Goal: Find specific page/section: Find specific page/section

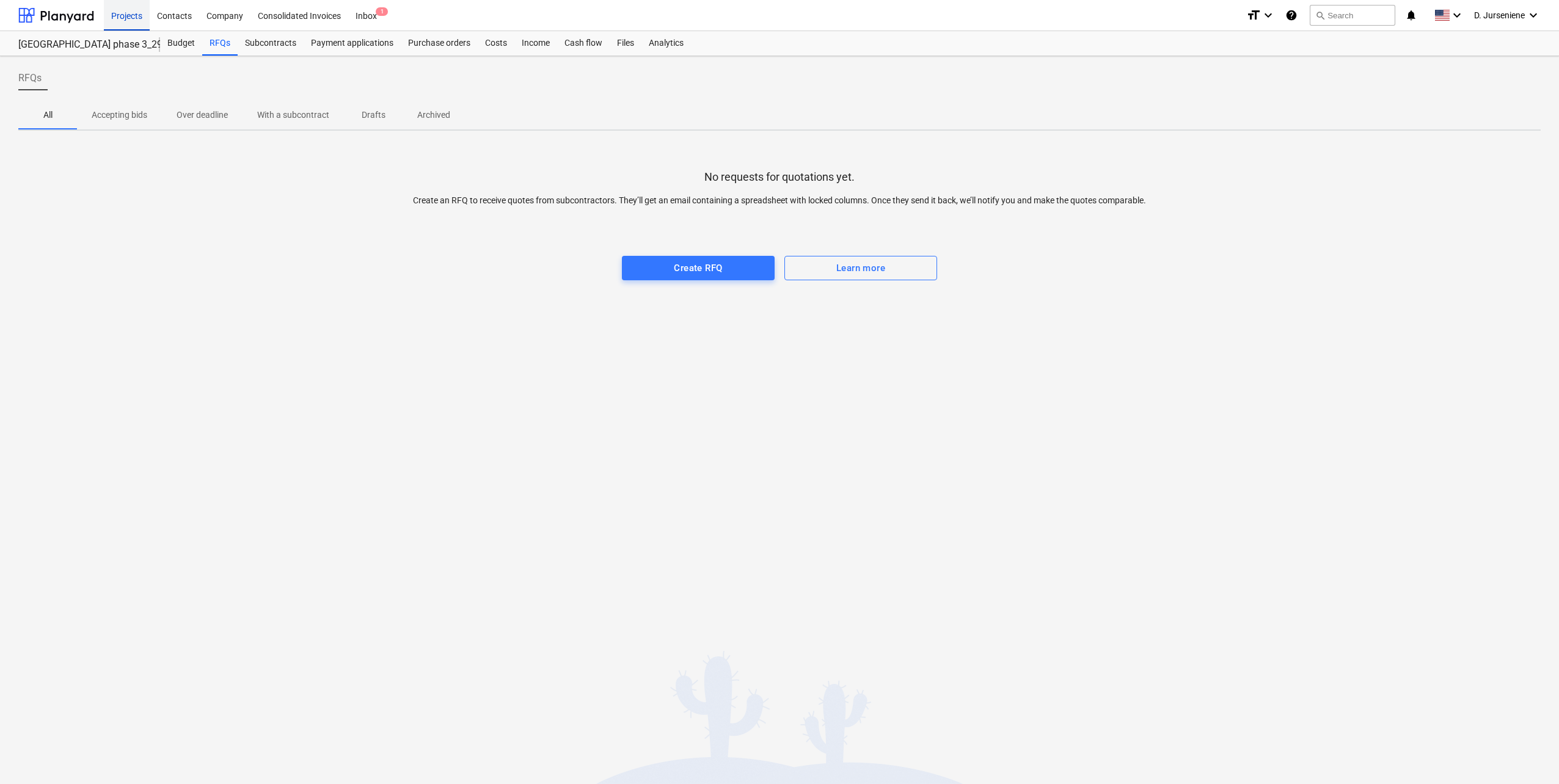
click at [125, 19] on div "Projects" at bounding box center [126, 14] width 46 height 31
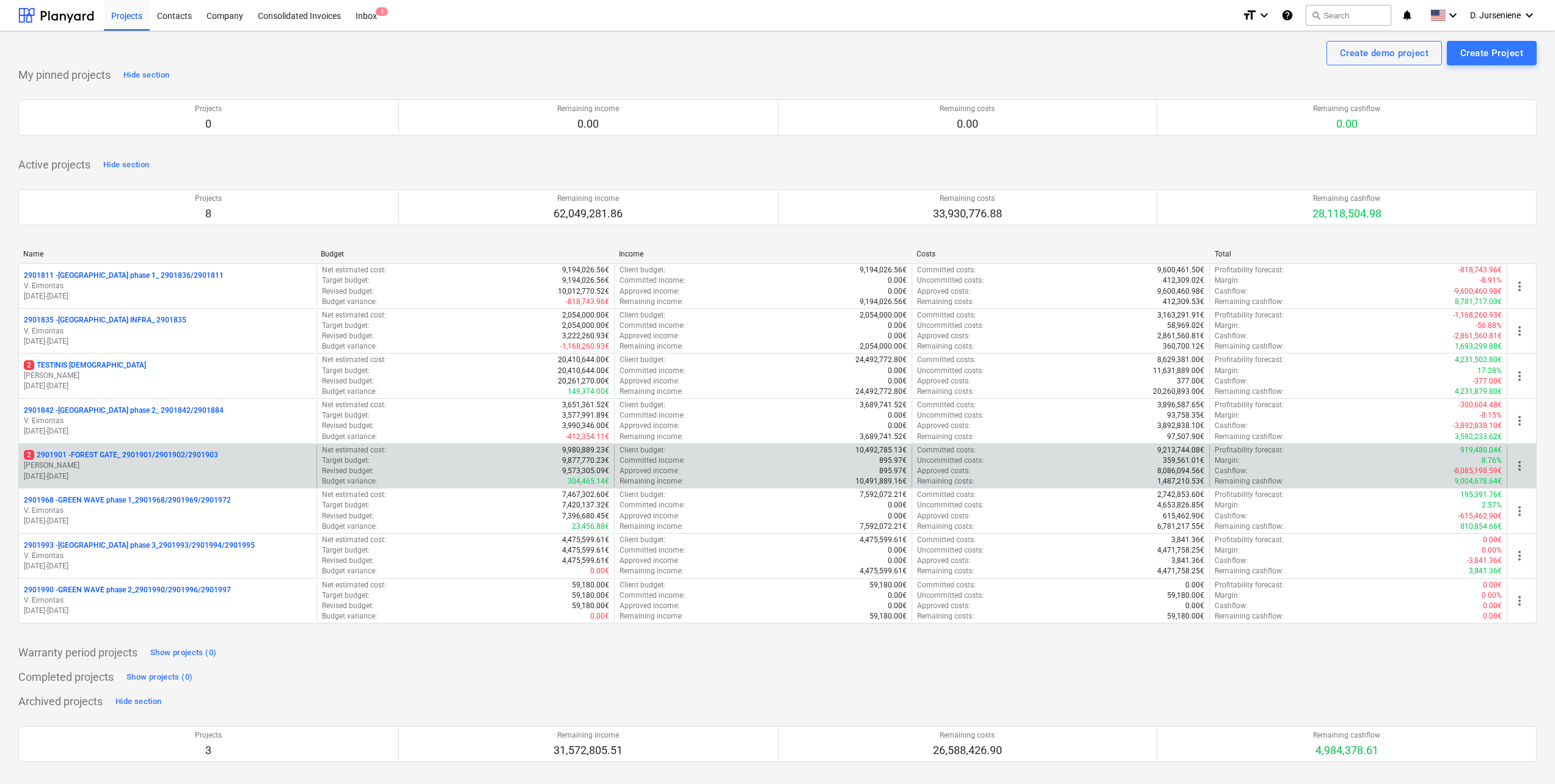
click at [96, 475] on p "[DATE] - [DATE]" at bounding box center [168, 477] width 288 height 10
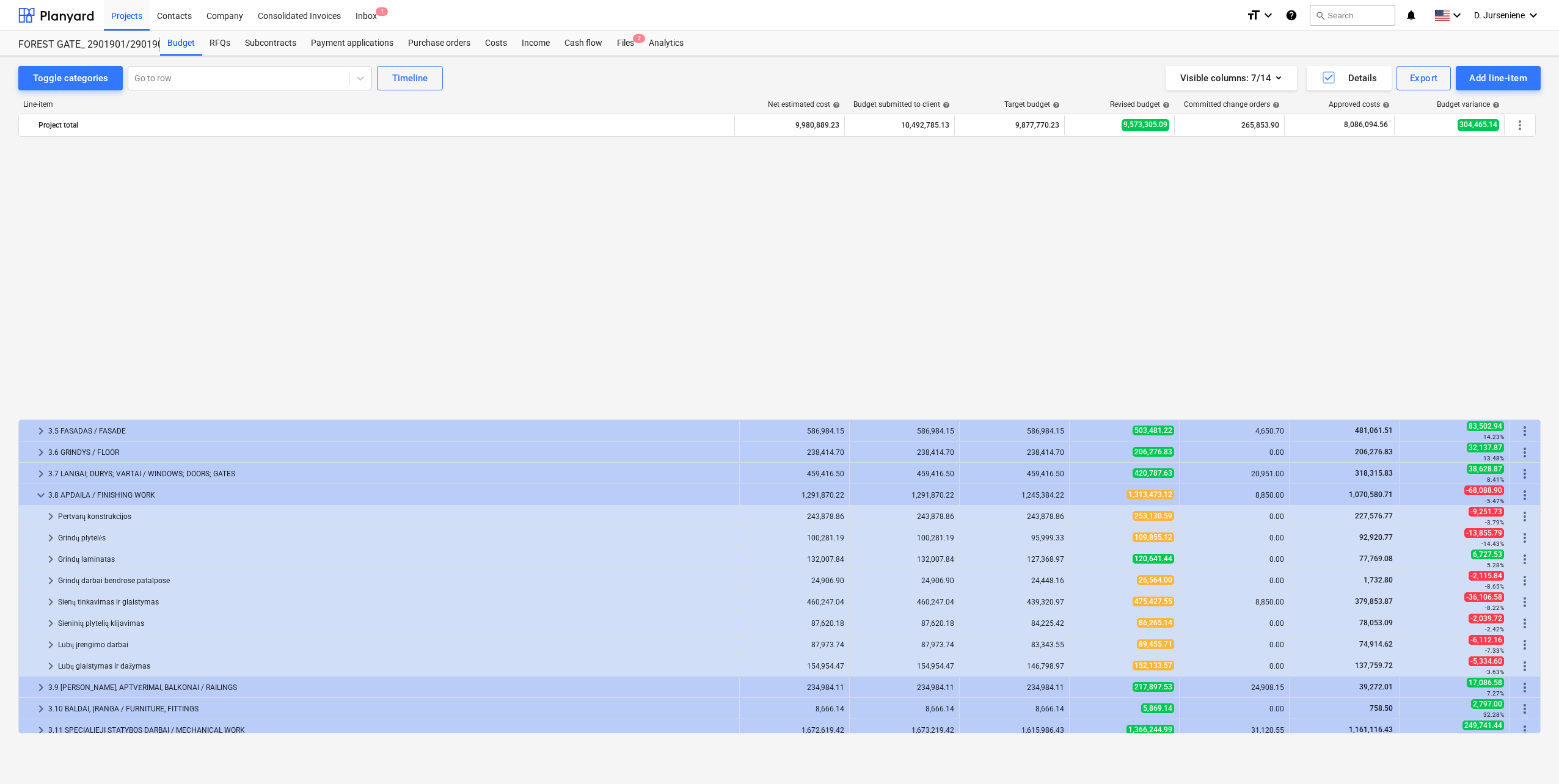
scroll to position [711, 0]
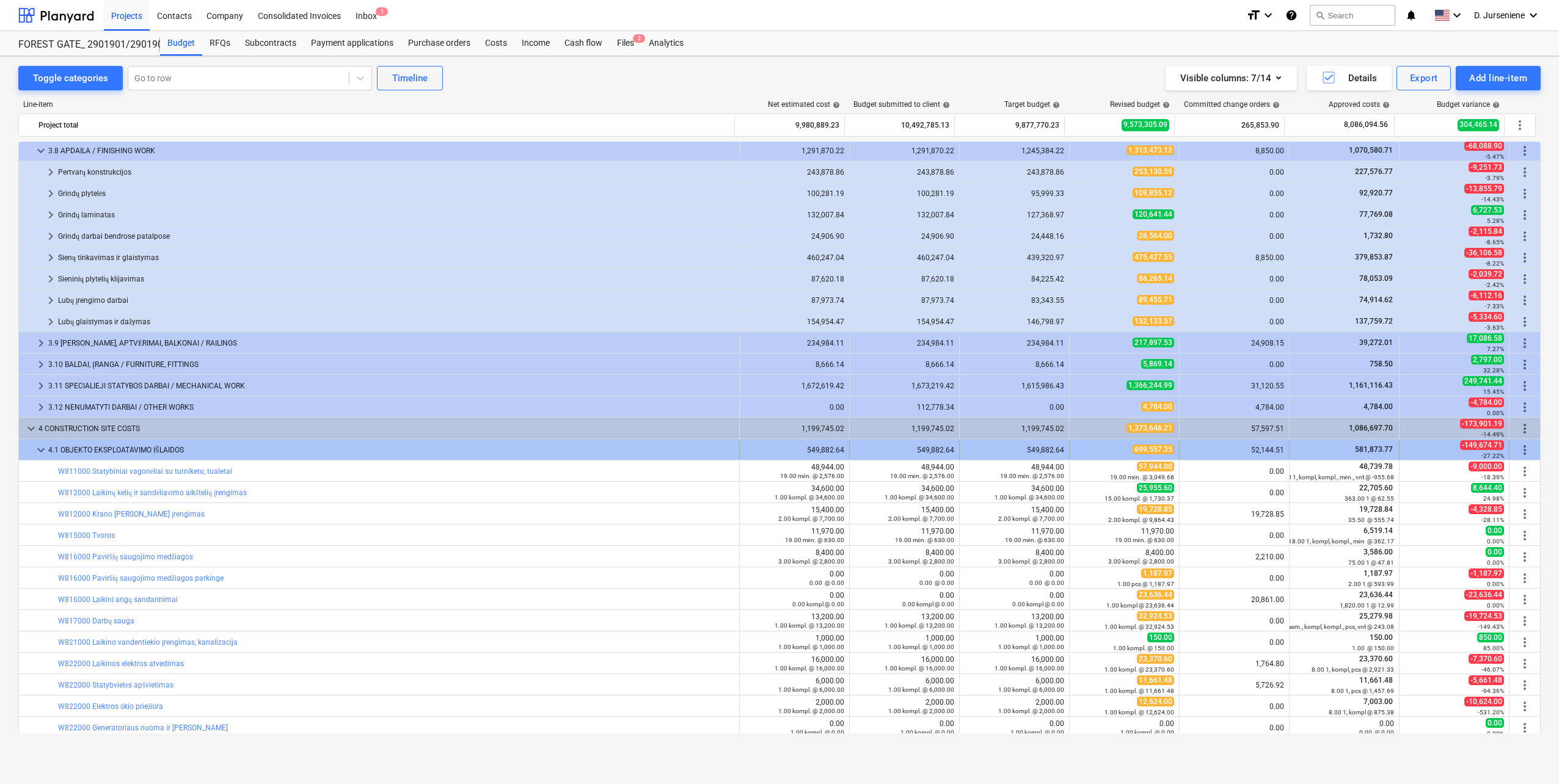
click at [38, 450] on span "keyboard_arrow_down" at bounding box center [41, 450] width 15 height 15
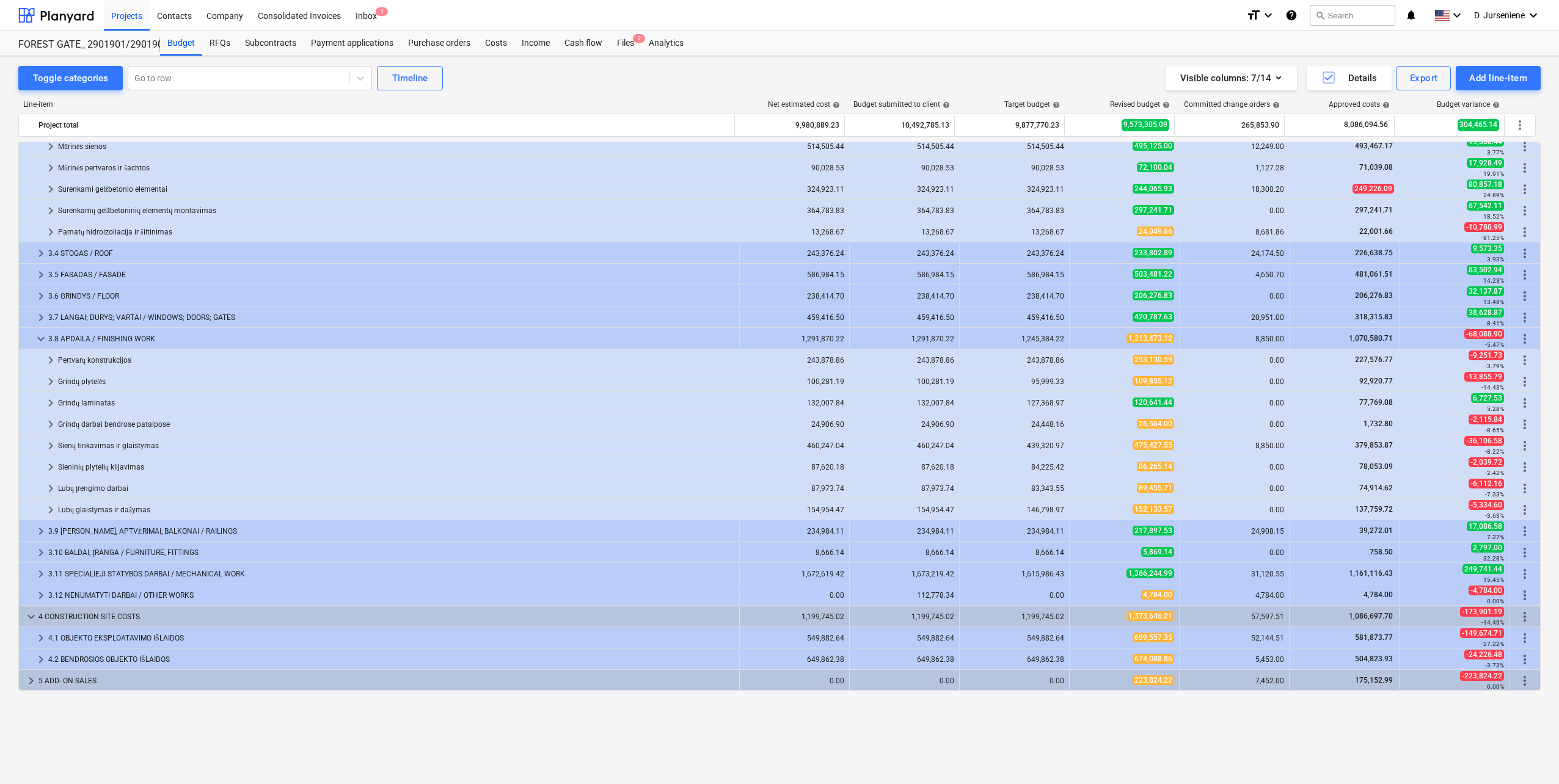
scroll to position [0, 0]
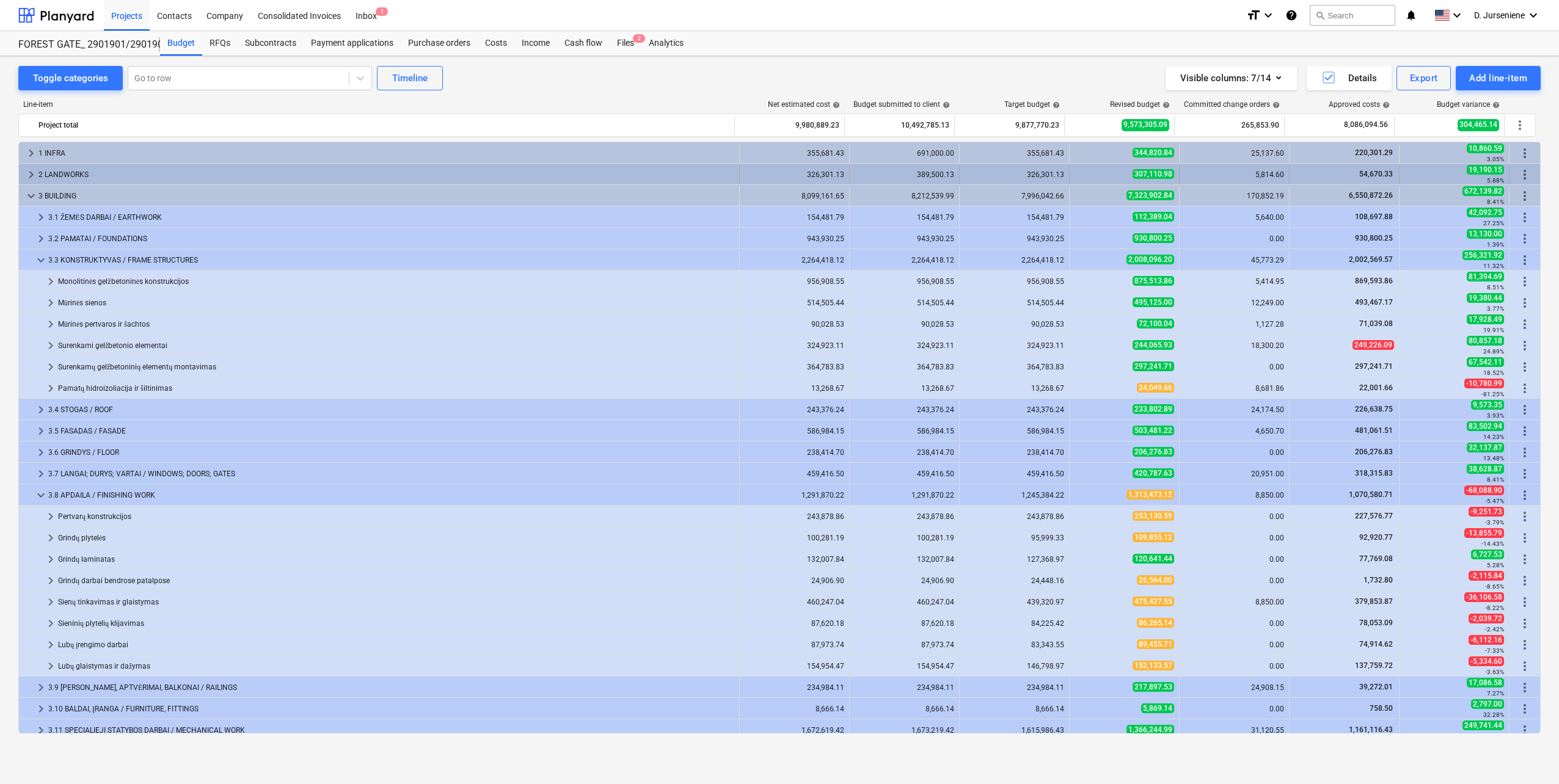
click at [55, 173] on div "2 LANDWORKS" at bounding box center [387, 175] width 696 height 20
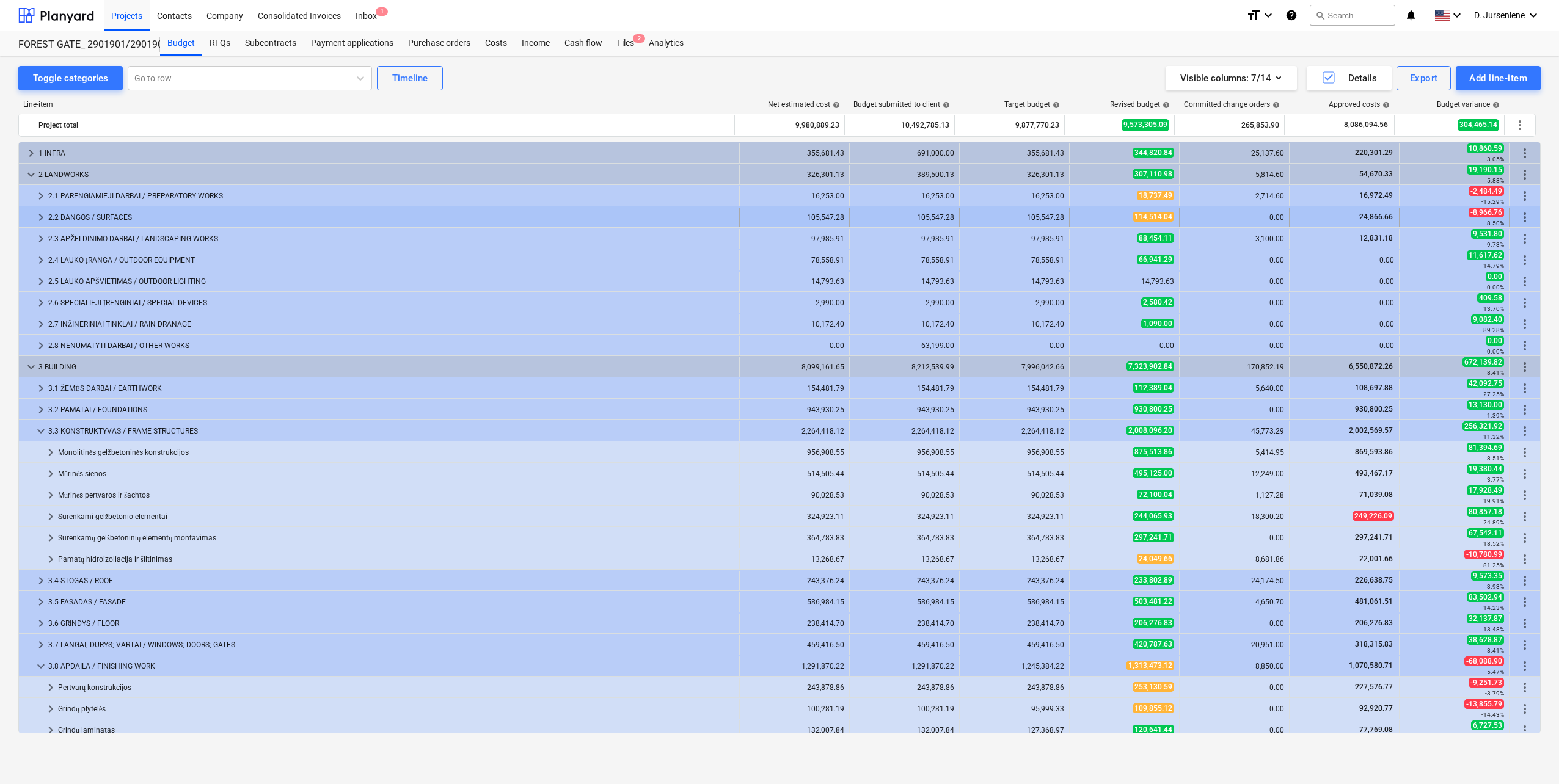
click at [111, 215] on div "2.2 DANGOS / SURFACES" at bounding box center [391, 217] width 686 height 20
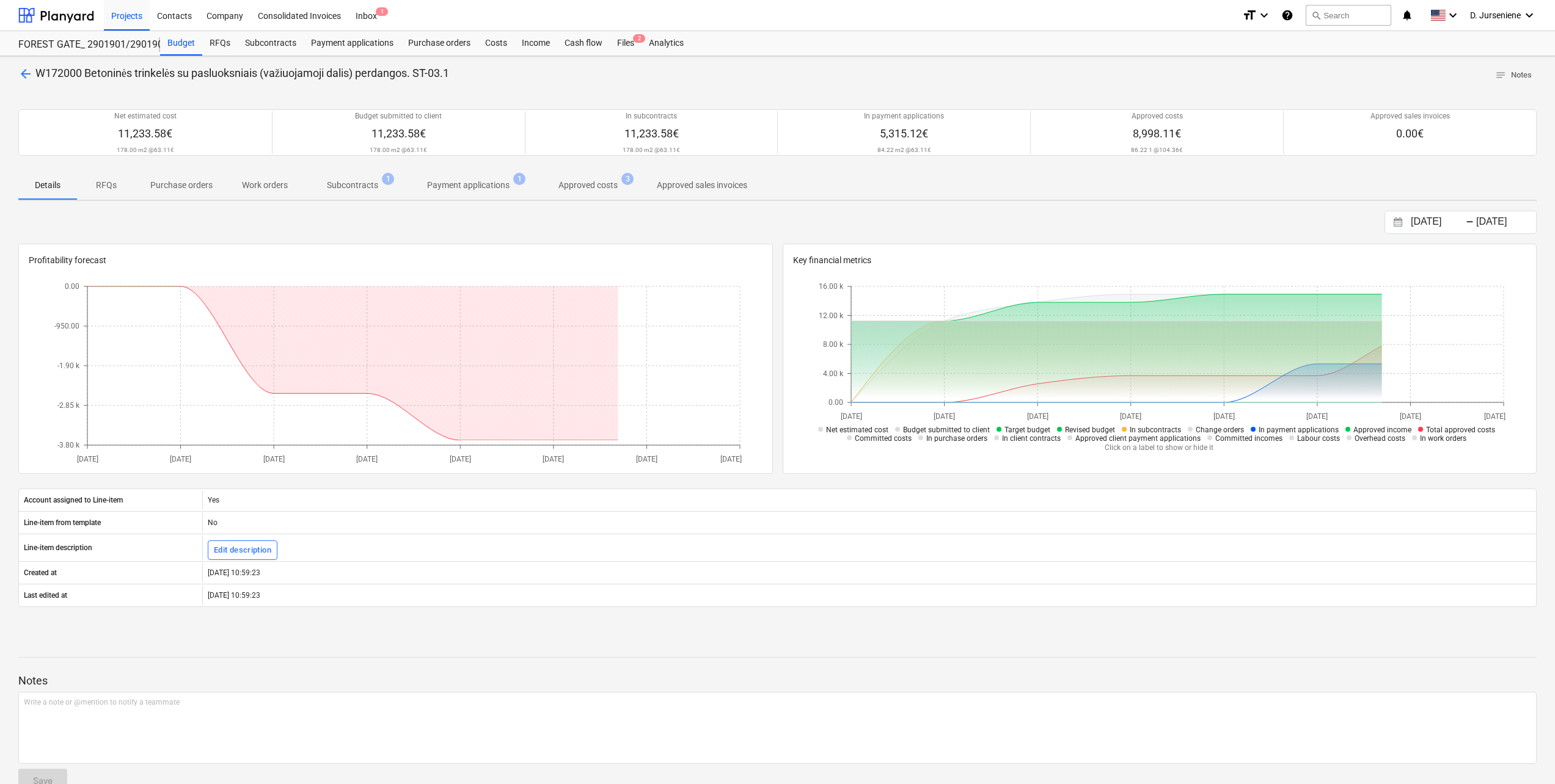
click at [355, 181] on p "Subcontracts" at bounding box center [352, 185] width 51 height 13
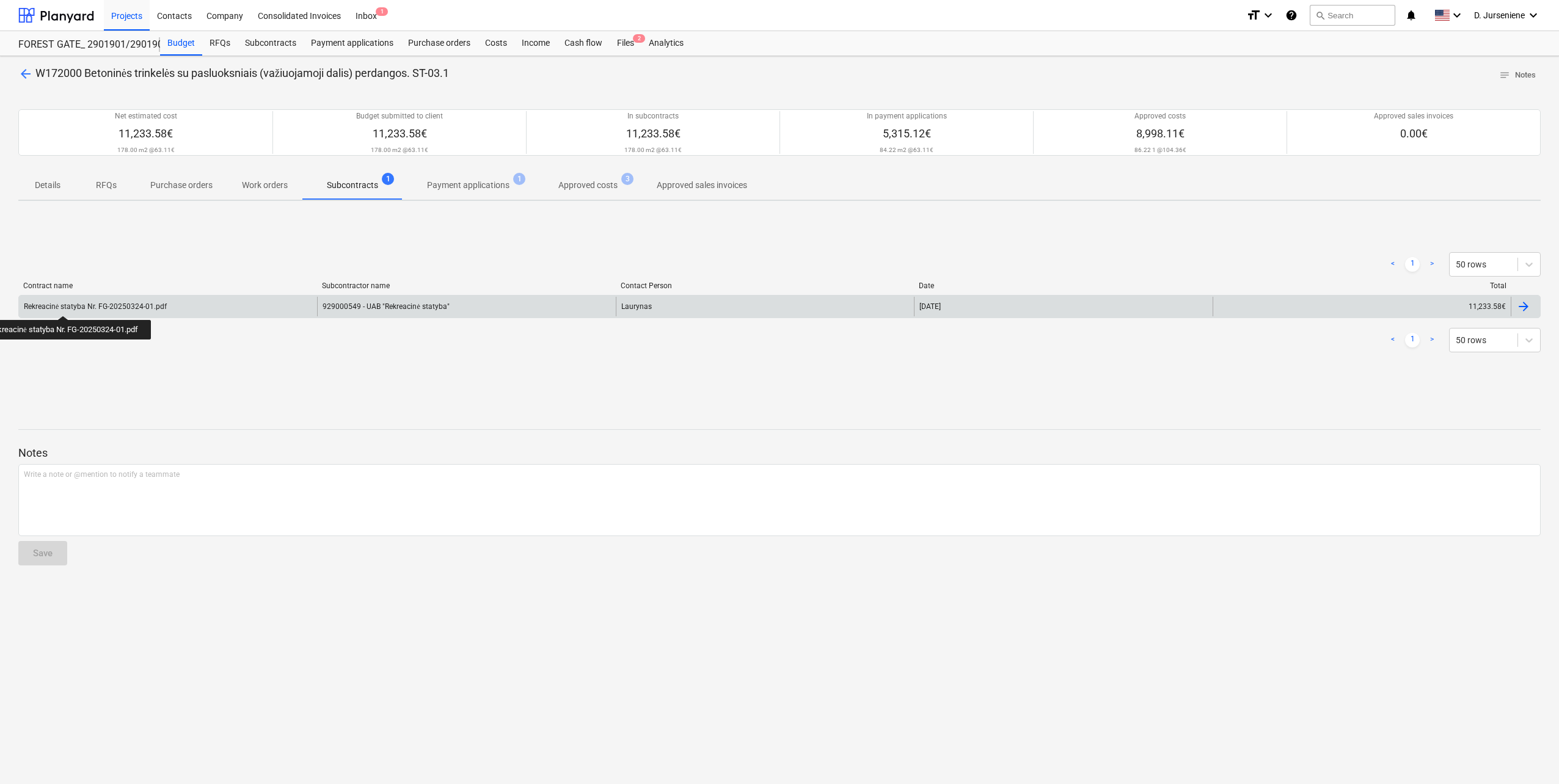
click at [65, 305] on div "Rekreacinė statyba Nr. FG-20250324-01.pdf" at bounding box center [95, 307] width 143 height 9
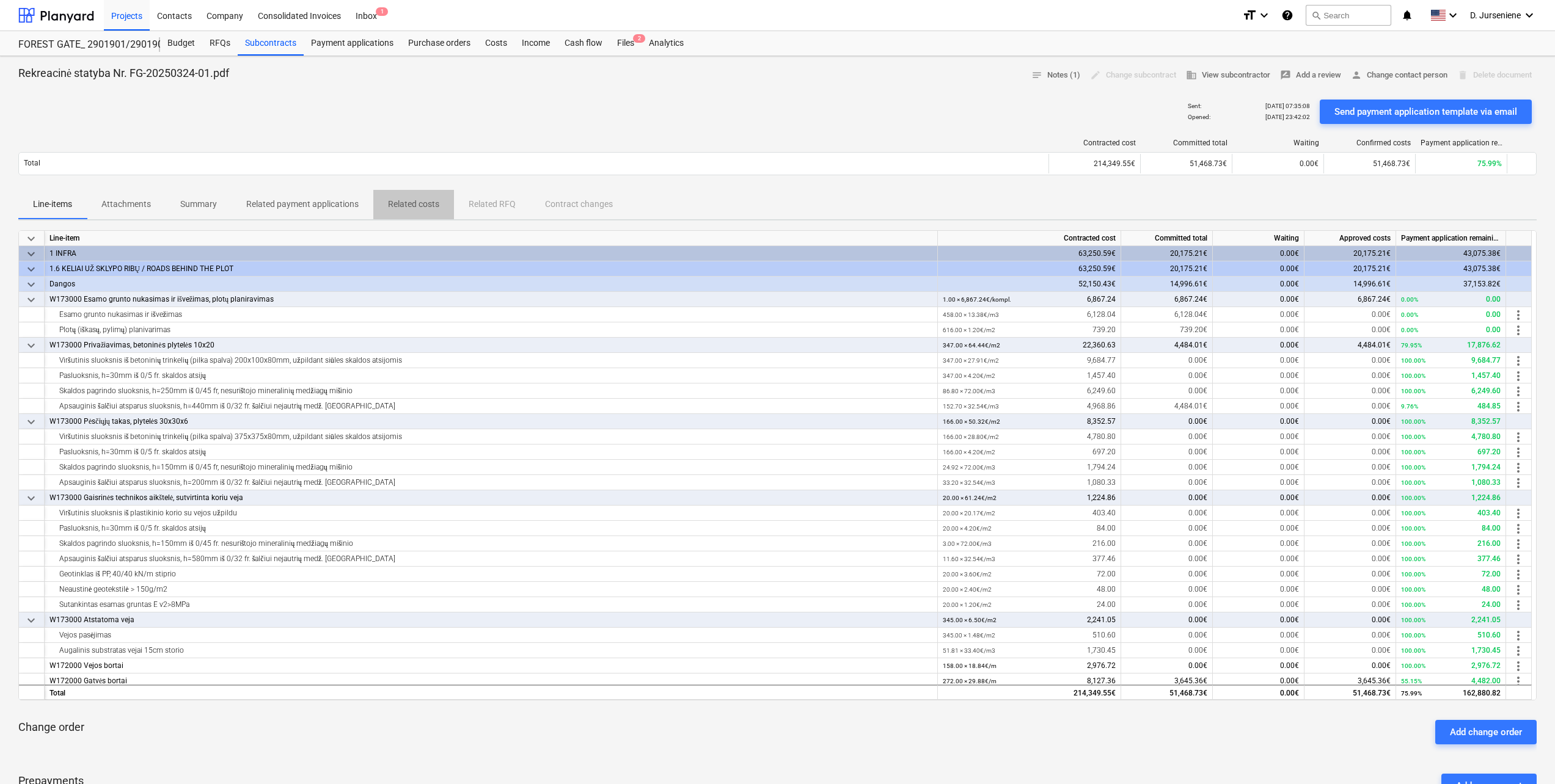
click at [421, 203] on p "Related costs" at bounding box center [413, 204] width 51 height 13
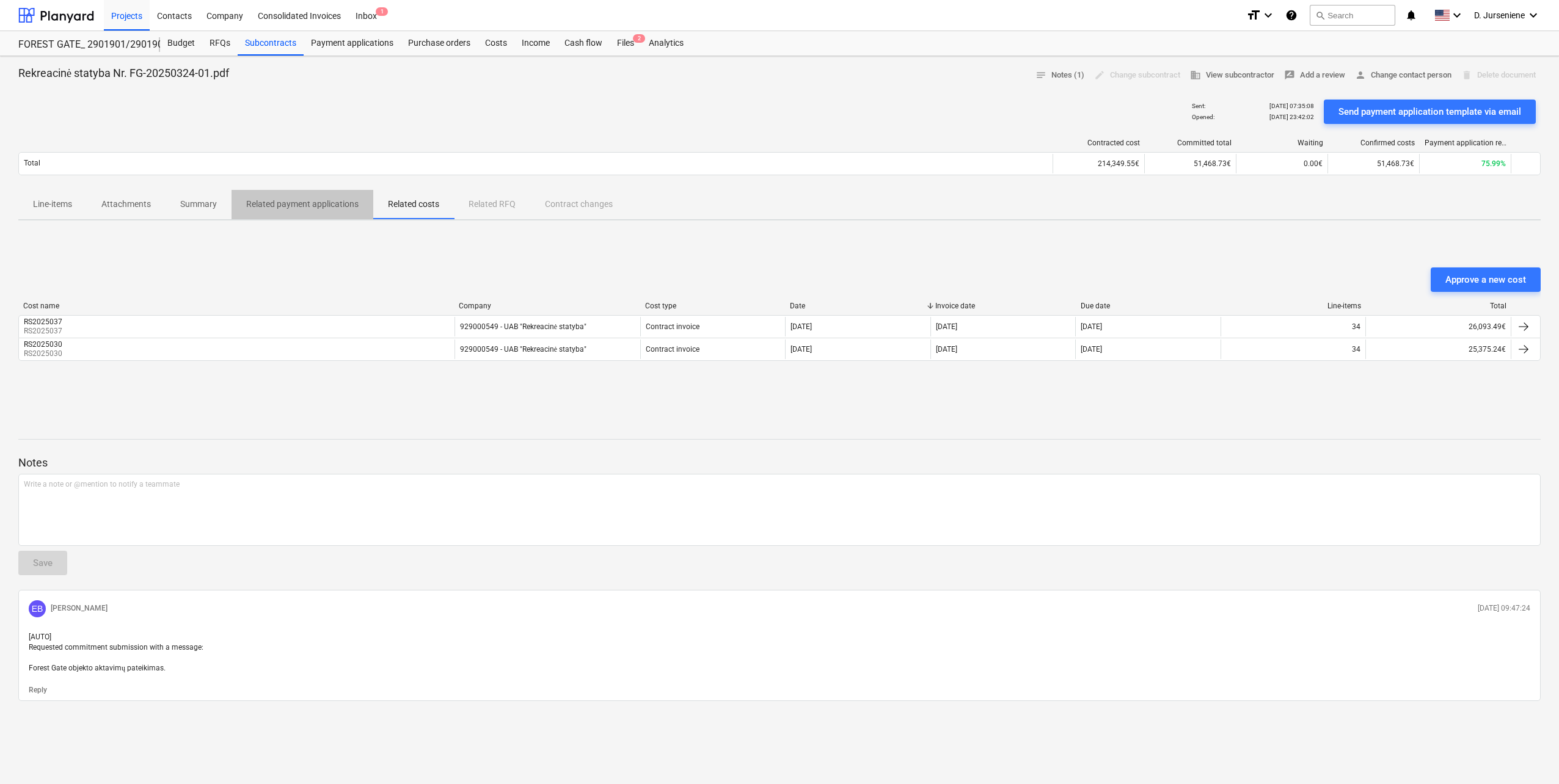
click at [310, 203] on p "Related payment applications" at bounding box center [302, 204] width 112 height 13
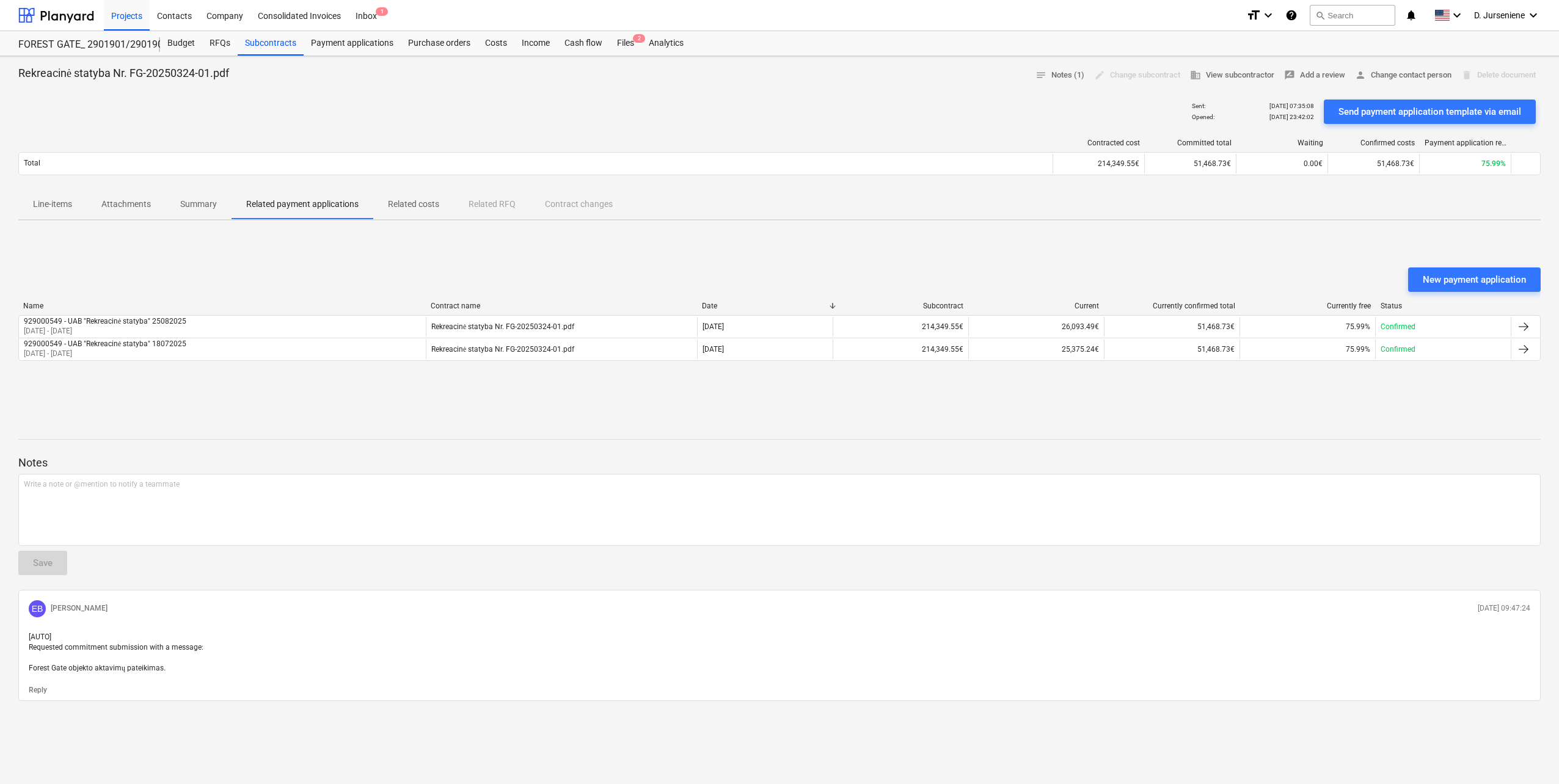
click at [389, 201] on p "Related costs" at bounding box center [413, 204] width 51 height 13
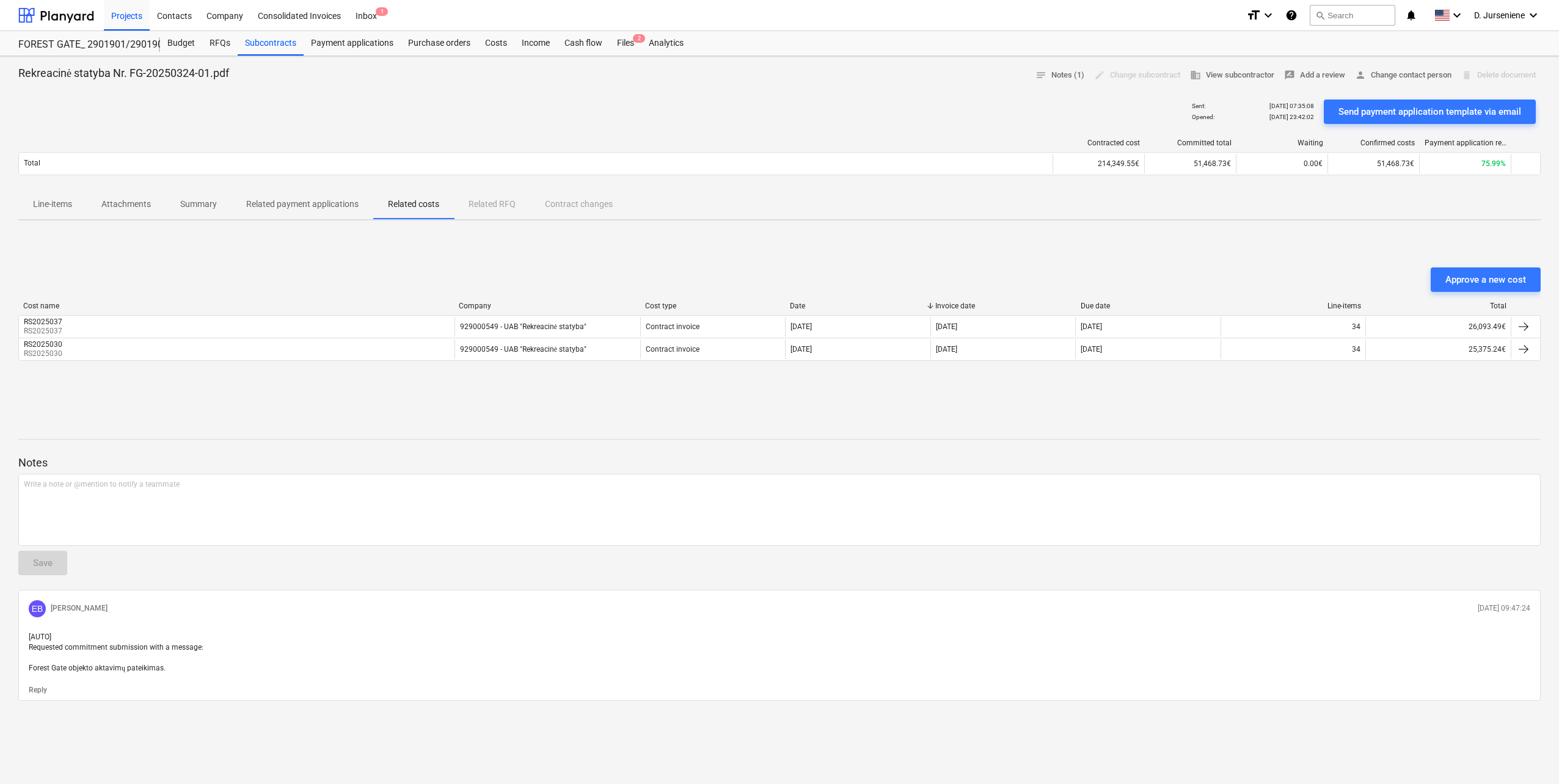
click at [136, 202] on p "Attachments" at bounding box center [126, 204] width 50 height 13
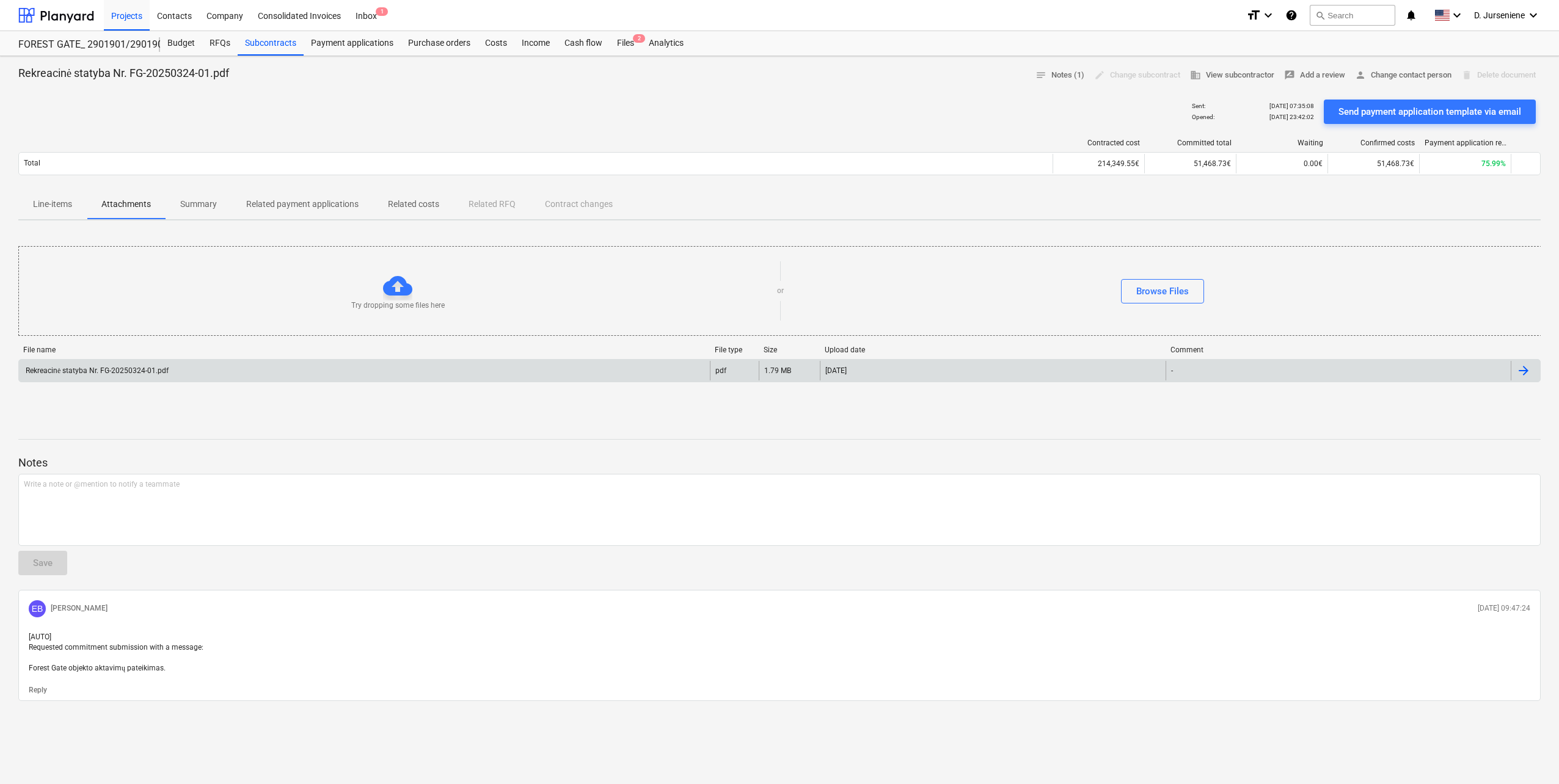
click at [134, 368] on div "Rekreacinė statyba Nr. FG-20250324-01.pdf" at bounding box center [96, 371] width 145 height 9
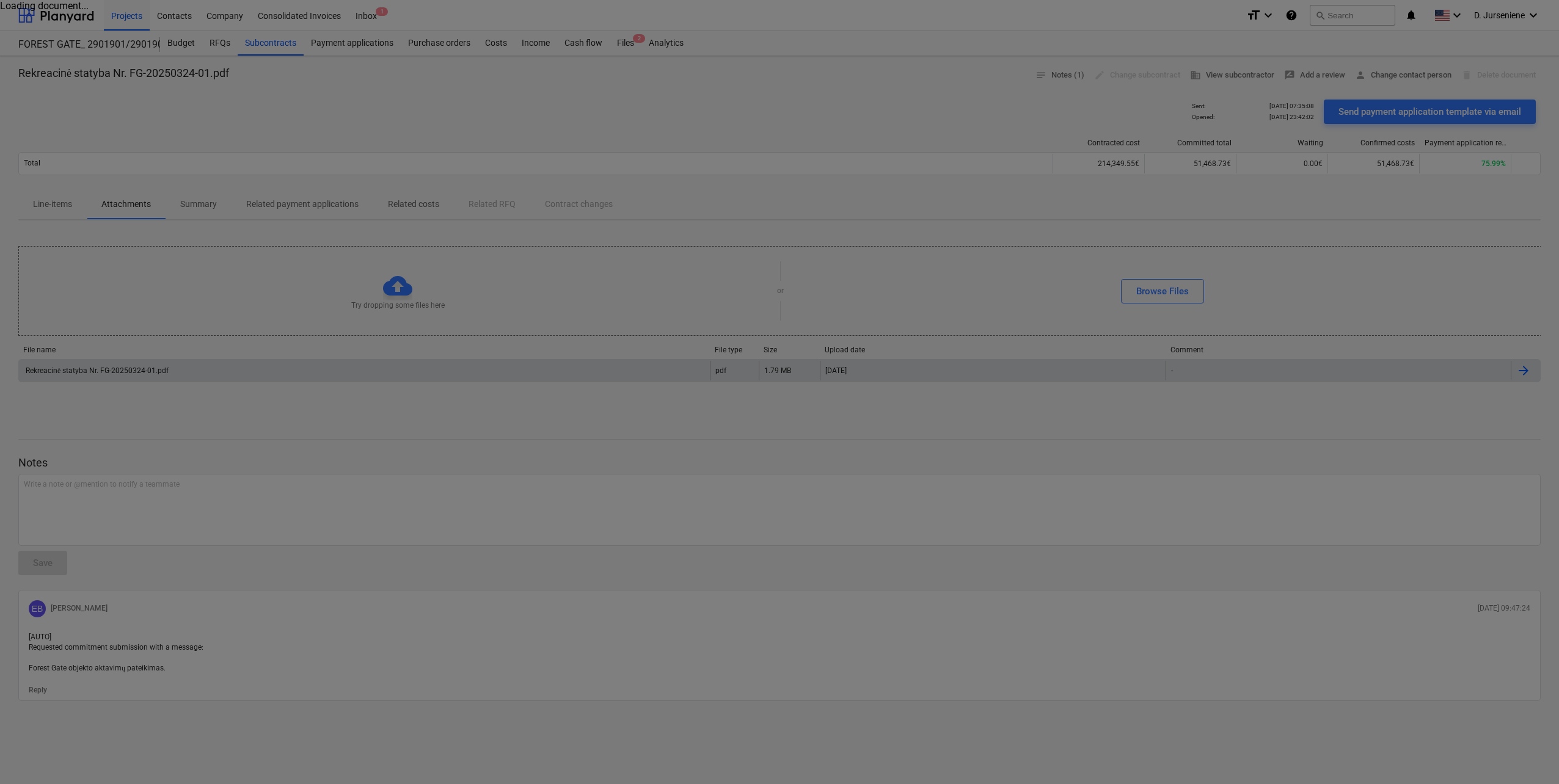
click at [134, 368] on div at bounding box center [780, 392] width 1559 height 784
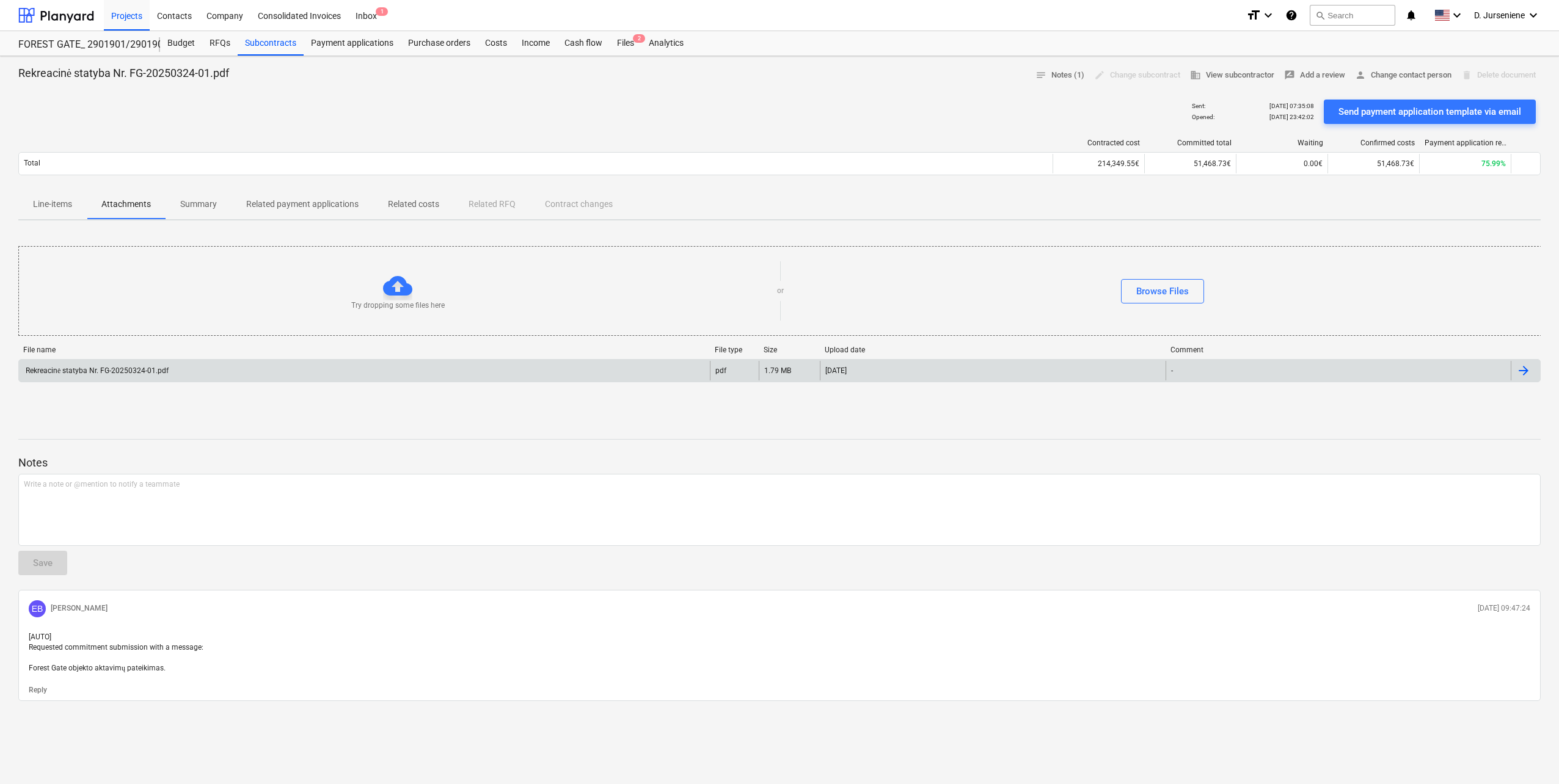
click at [134, 368] on div "Rekreacinė statyba Nr. FG-20250324-01.pdf" at bounding box center [96, 371] width 145 height 9
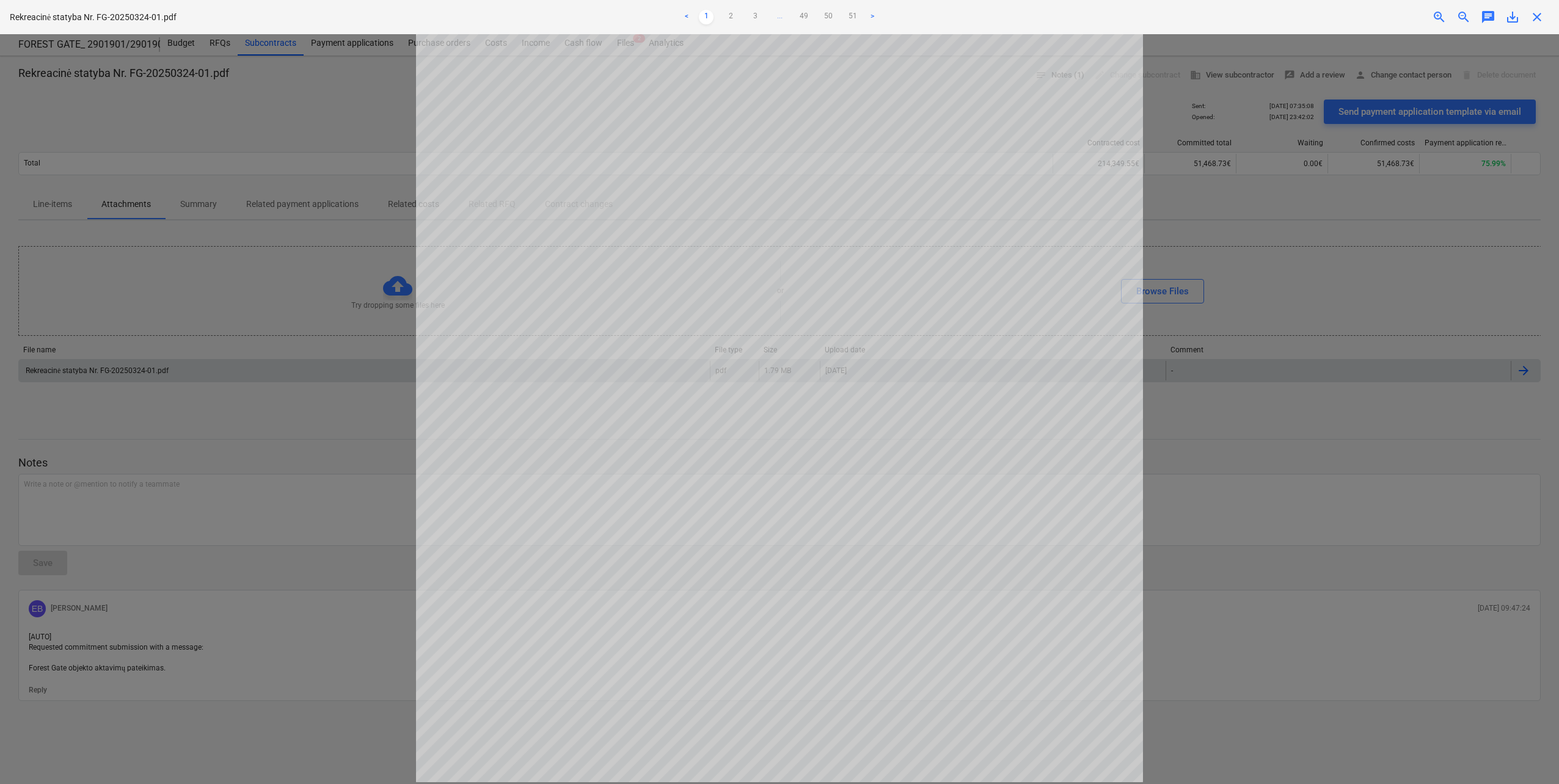
scroll to position [281, 0]
click at [742, 21] on ul "< 1 2 3 ... 49 50 51 >" at bounding box center [780, 17] width 513 height 15
click at [757, 13] on link "3" at bounding box center [755, 17] width 15 height 15
click at [768, 17] on link "4" at bounding box center [767, 17] width 15 height 15
click at [777, 14] on link "5" at bounding box center [780, 17] width 15 height 15
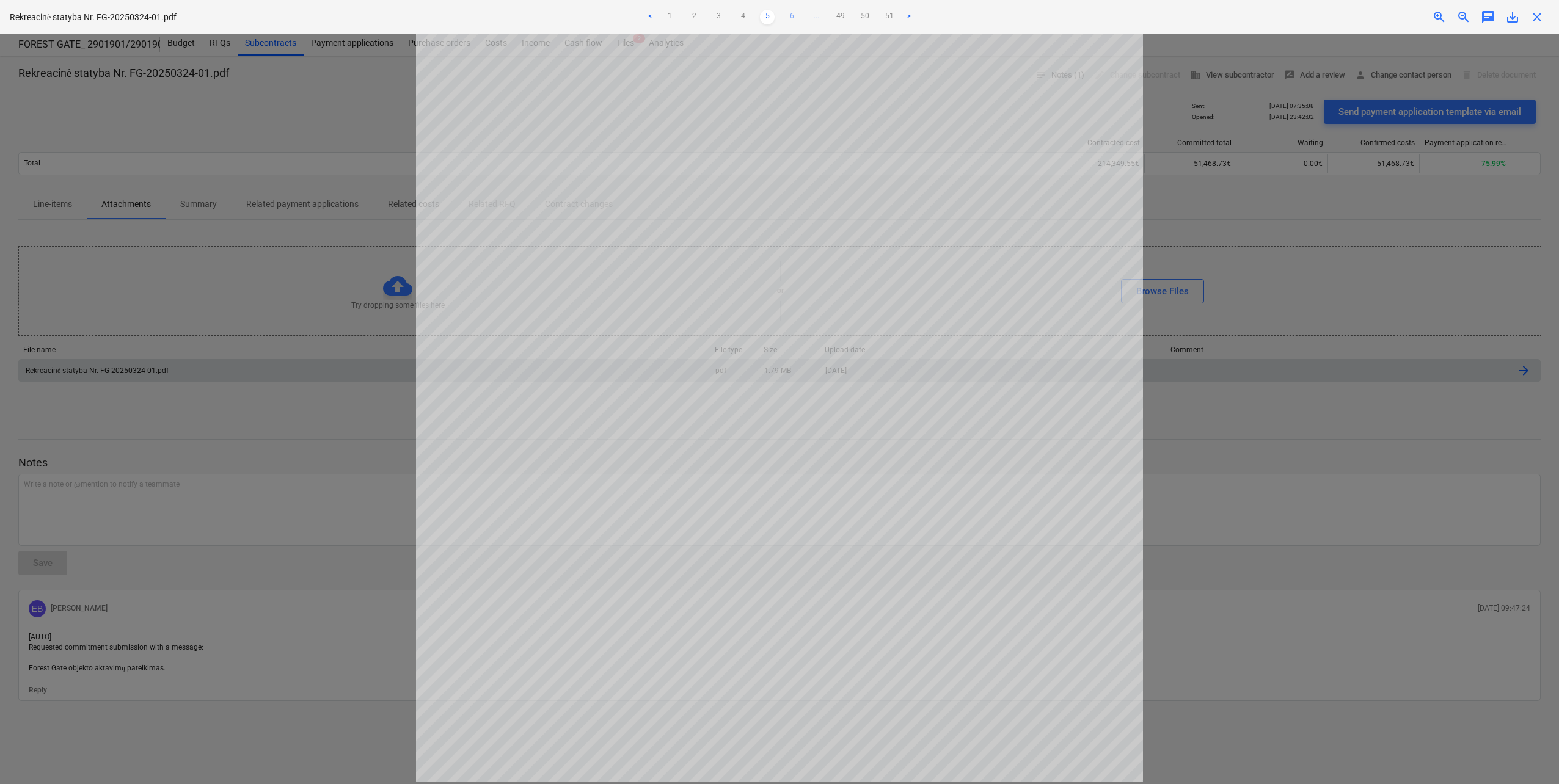
click at [796, 15] on link "6" at bounding box center [791, 17] width 15 height 15
click at [808, 9] on link "7" at bounding box center [804, 17] width 15 height 15
click at [807, 13] on link "8" at bounding box center [804, 17] width 15 height 15
click at [804, 14] on link "9" at bounding box center [804, 17] width 15 height 15
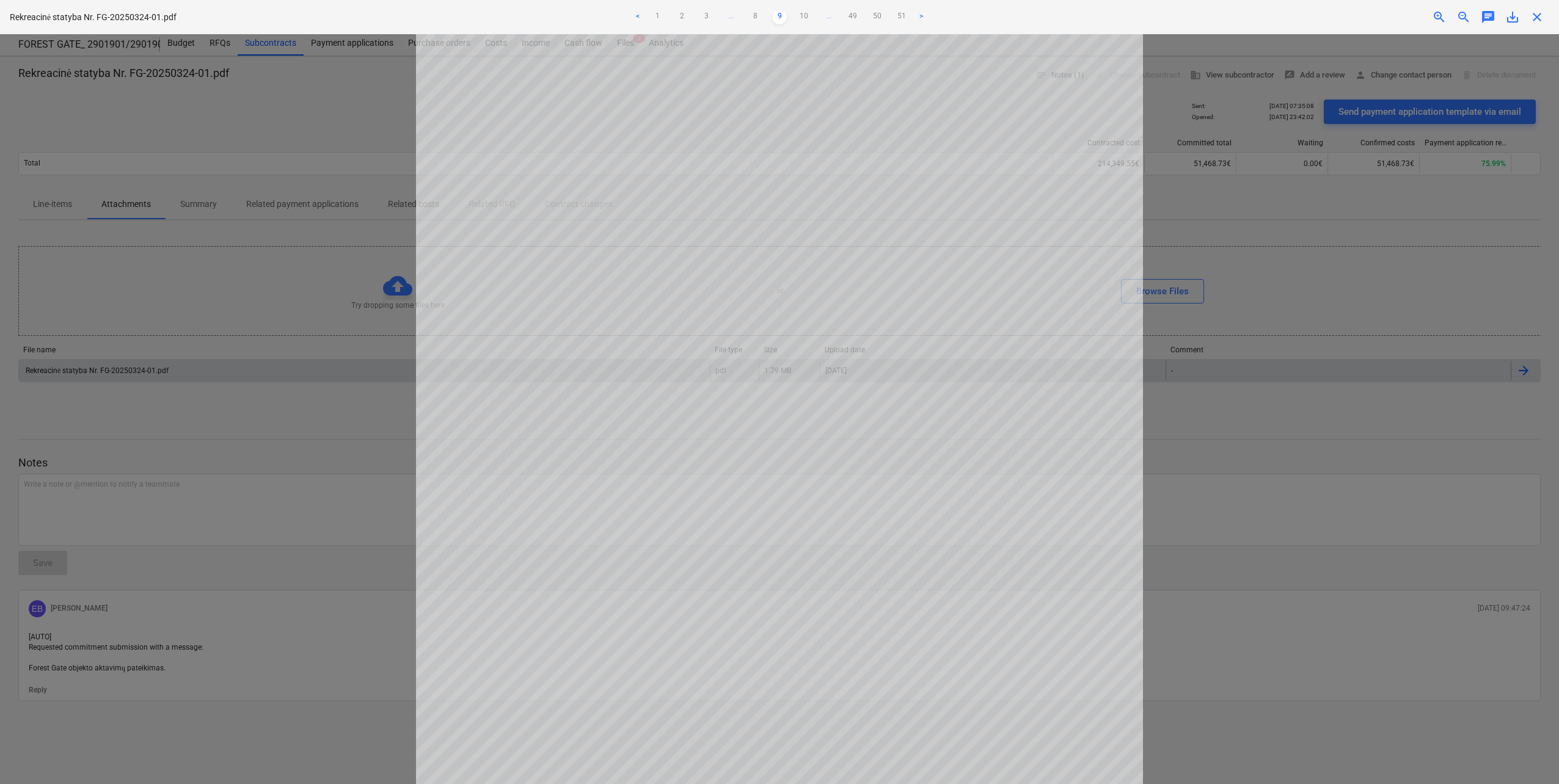
click at [804, 14] on link "10" at bounding box center [804, 17] width 15 height 15
click at [803, 15] on link "11" at bounding box center [804, 17] width 15 height 15
click at [803, 15] on link "12" at bounding box center [804, 17] width 15 height 15
click at [803, 15] on link "13" at bounding box center [804, 17] width 15 height 15
click at [803, 15] on link "14" at bounding box center [804, 17] width 15 height 15
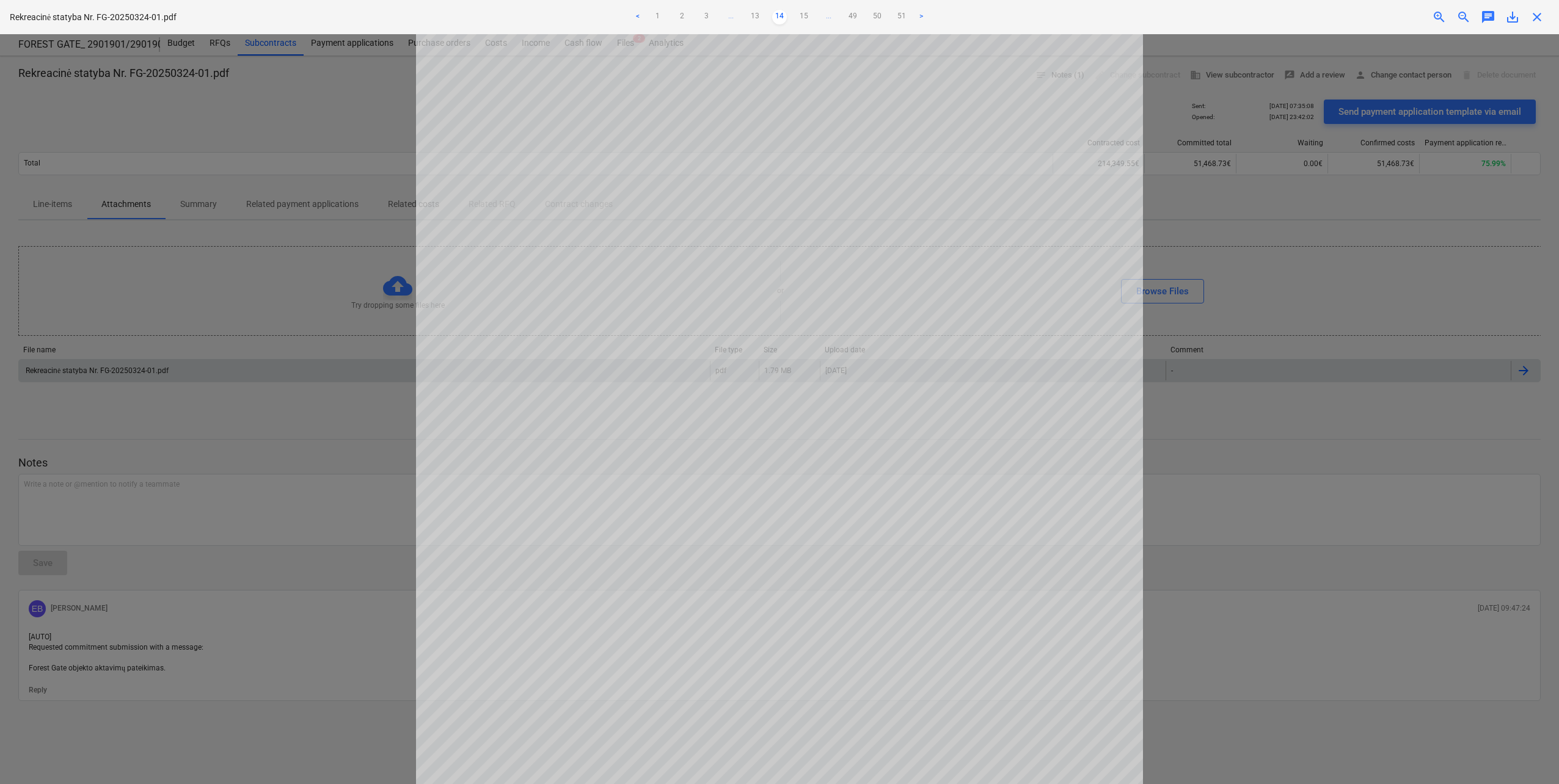
click at [803, 15] on link "15" at bounding box center [804, 17] width 15 height 15
click at [803, 15] on link "16" at bounding box center [804, 17] width 15 height 15
click at [803, 15] on link "17" at bounding box center [804, 17] width 15 height 15
click at [803, 15] on link "18" at bounding box center [804, 17] width 15 height 15
click at [803, 15] on link "19" at bounding box center [804, 17] width 15 height 15
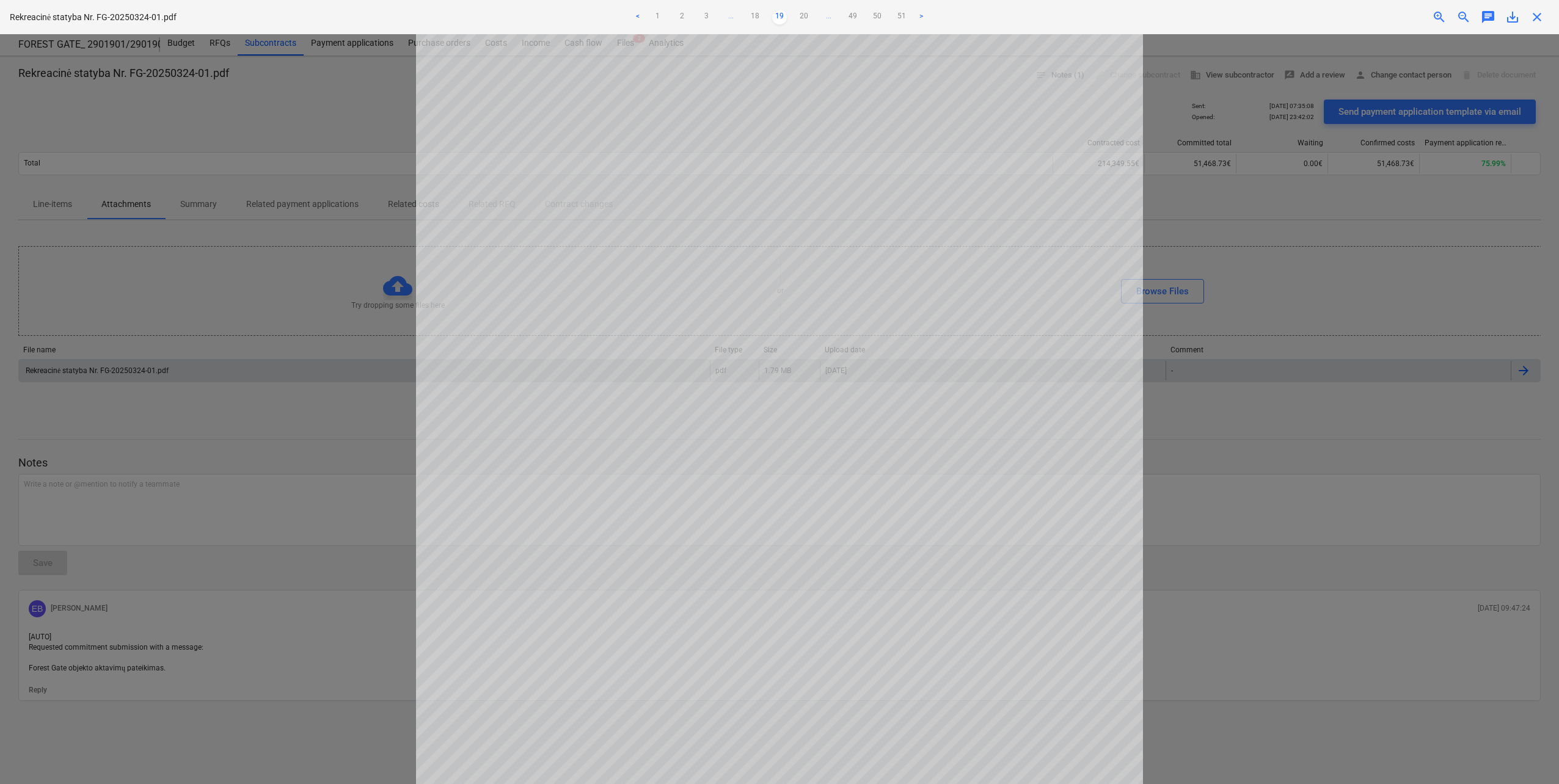
click at [803, 15] on link "20" at bounding box center [804, 17] width 15 height 15
click at [806, 13] on link "21" at bounding box center [804, 17] width 15 height 15
click at [799, 12] on link "22" at bounding box center [804, 17] width 15 height 15
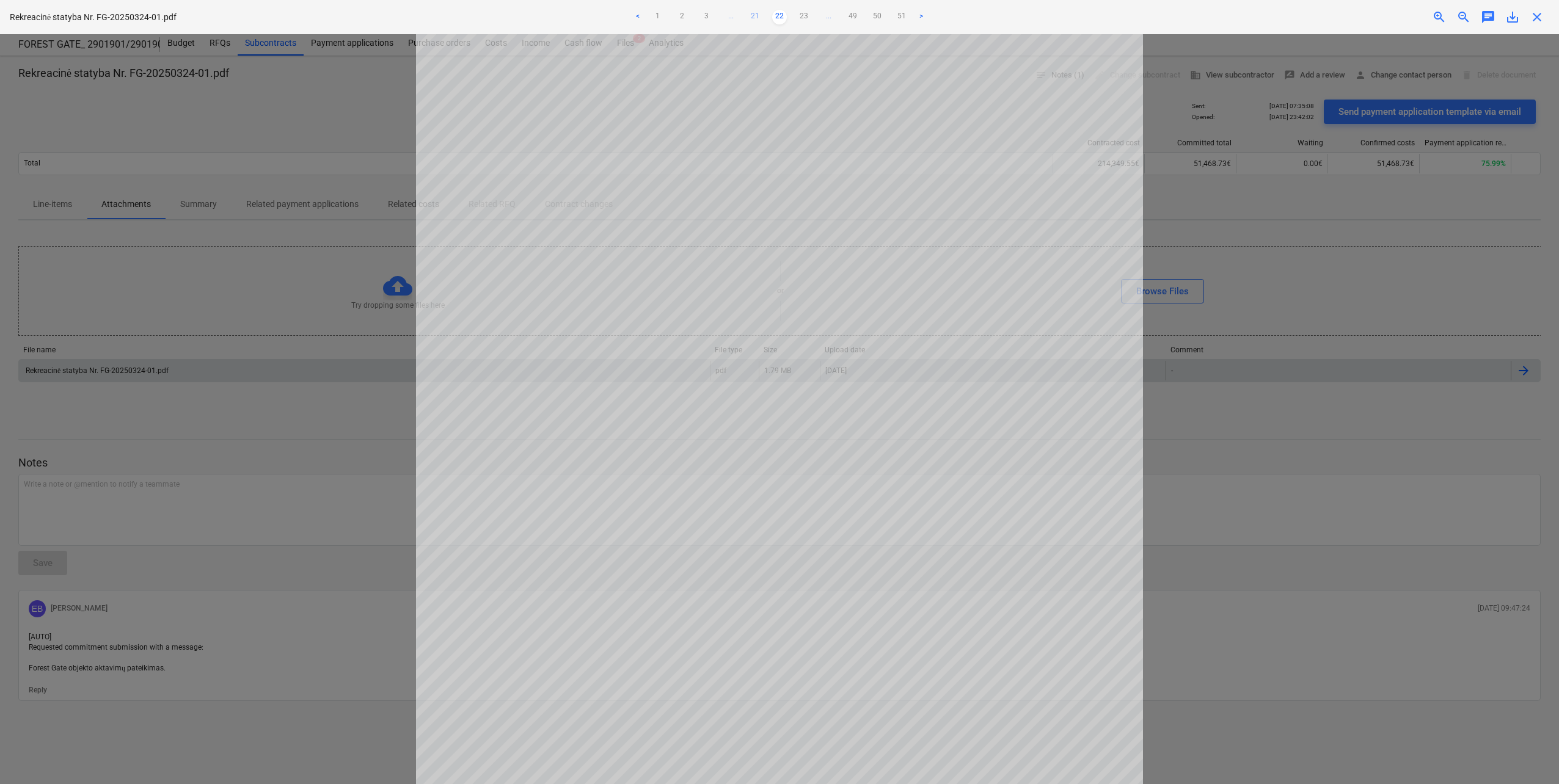
click at [757, 13] on link "21" at bounding box center [755, 17] width 15 height 15
click at [807, 16] on link "22" at bounding box center [804, 17] width 15 height 15
drag, startPoint x: 756, startPoint y: 14, endPoint x: 756, endPoint y: 26, distance: 12.0
click at [756, 14] on link "21" at bounding box center [755, 17] width 15 height 15
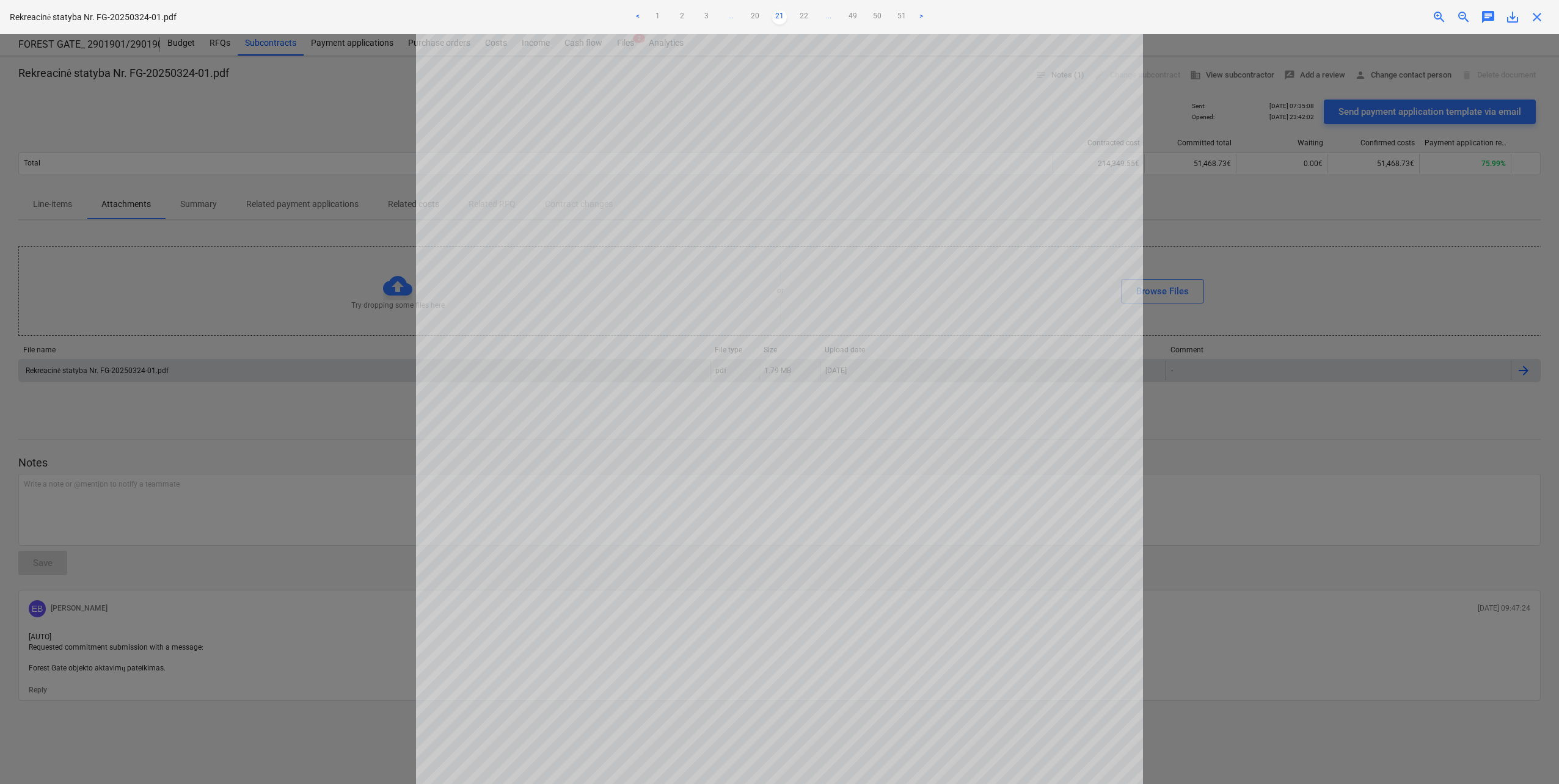
scroll to position [244, 0]
drag, startPoint x: 806, startPoint y: 12, endPoint x: 779, endPoint y: 25, distance: 30.0
click at [806, 12] on link "22" at bounding box center [804, 17] width 15 height 15
click at [753, 19] on link "21" at bounding box center [755, 17] width 15 height 15
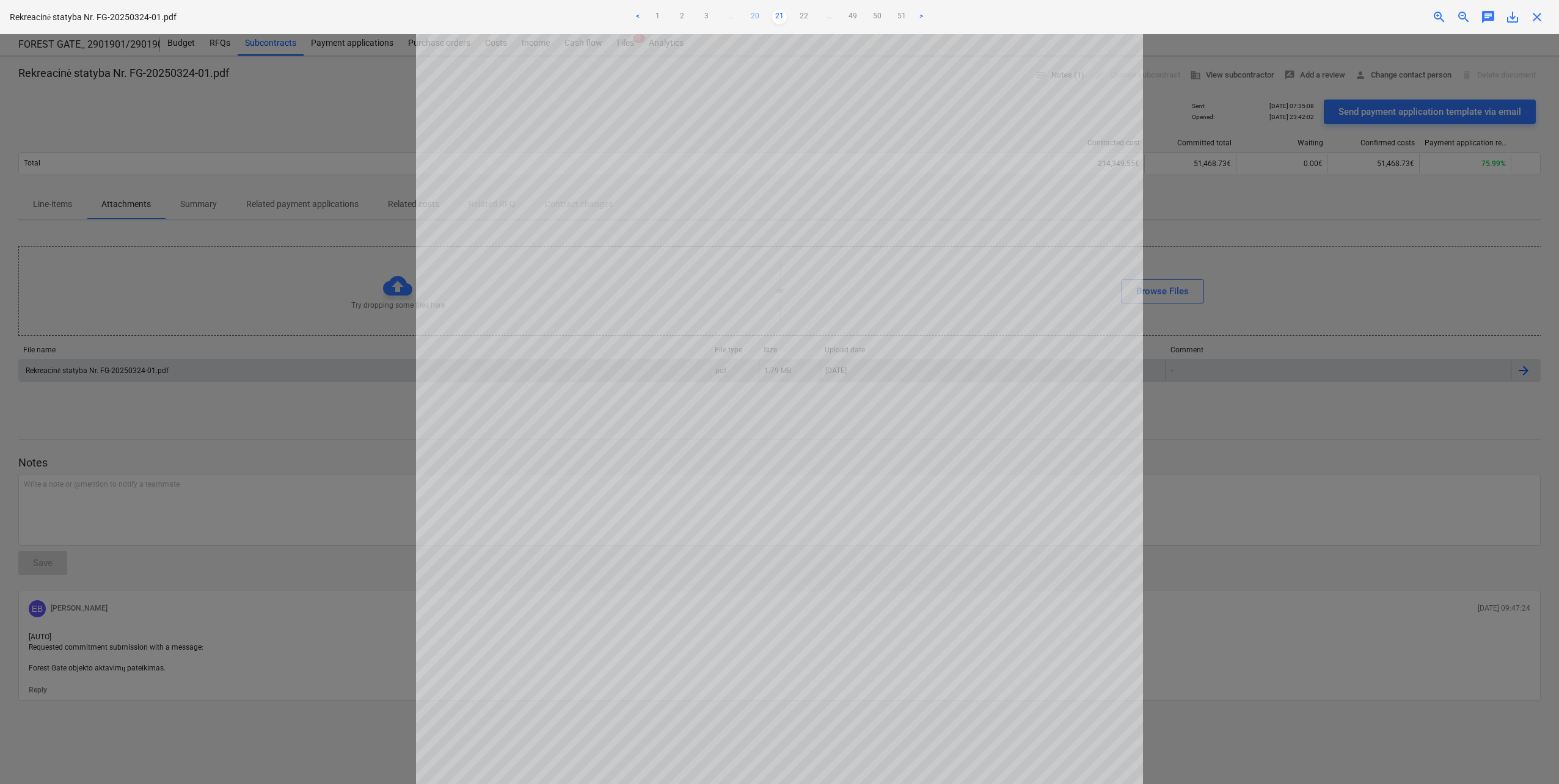
scroll to position [281, 0]
click at [800, 15] on link "22" at bounding box center [804, 17] width 15 height 15
drag, startPoint x: 275, startPoint y: 538, endPoint x: 369, endPoint y: 690, distance: 178.7
click at [275, 538] on div at bounding box center [780, 409] width 1559 height 750
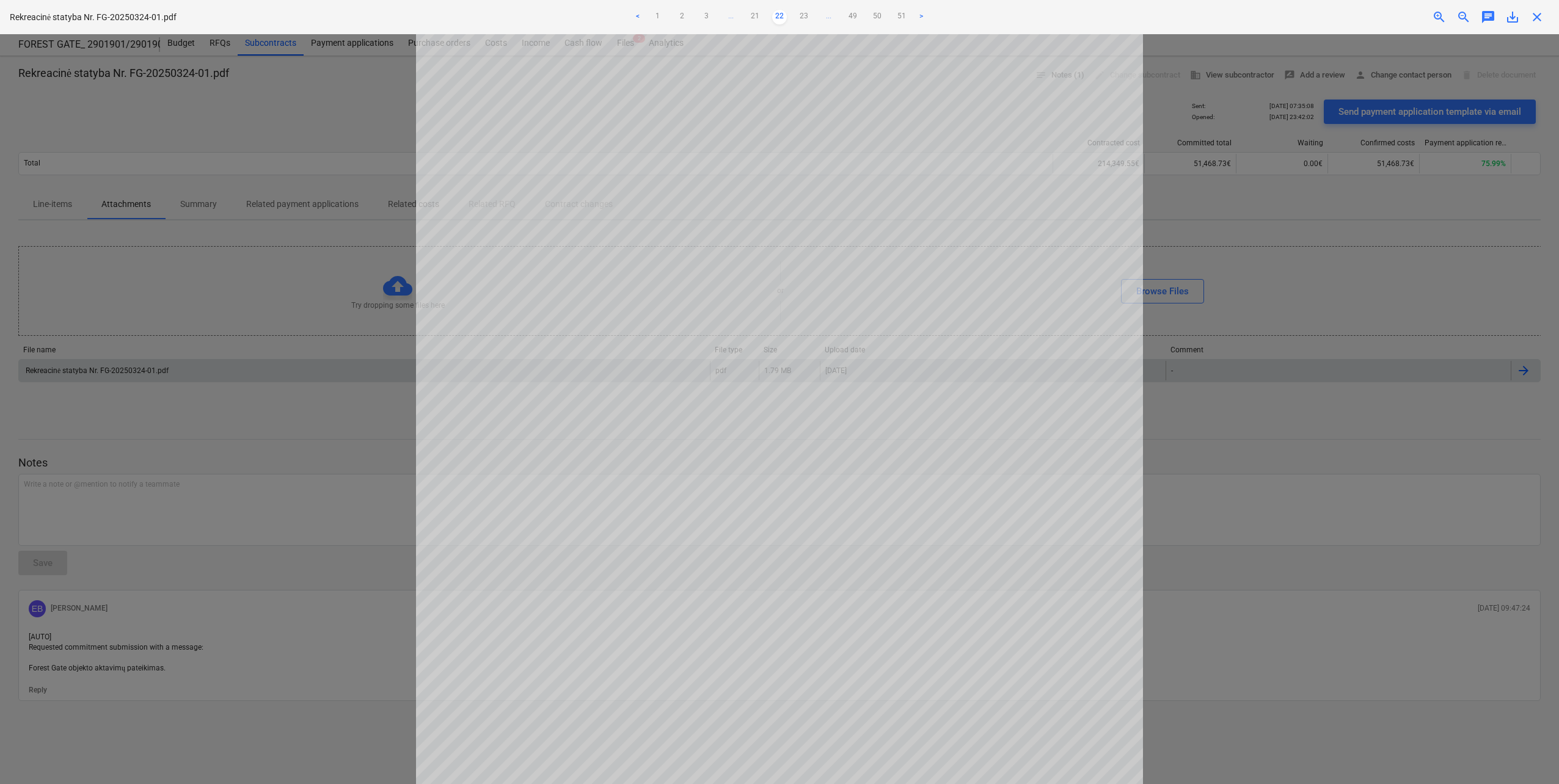
scroll to position [281, 0]
click at [752, 15] on link "21" at bounding box center [755, 17] width 15 height 15
